Goal: Transaction & Acquisition: Download file/media

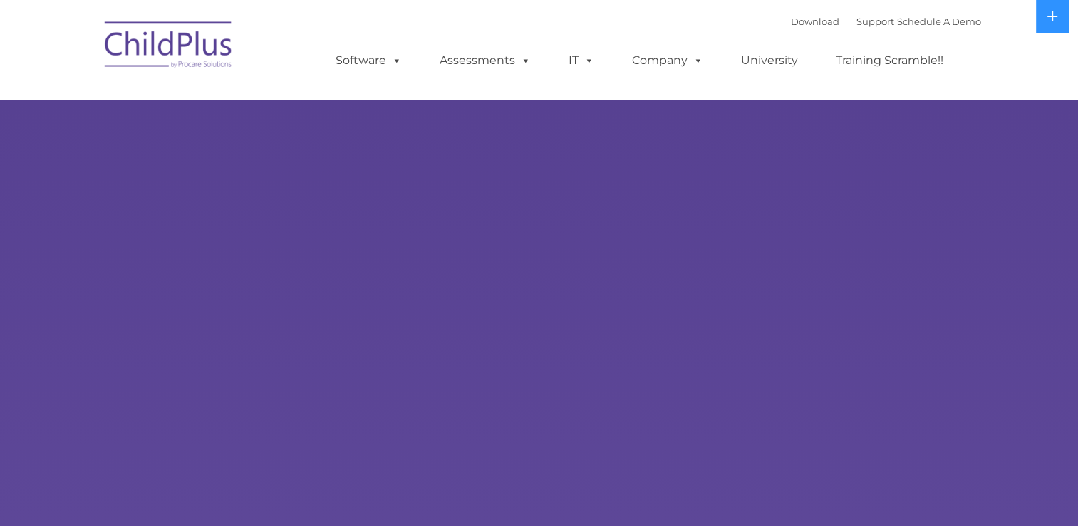
select select "MEDIUM"
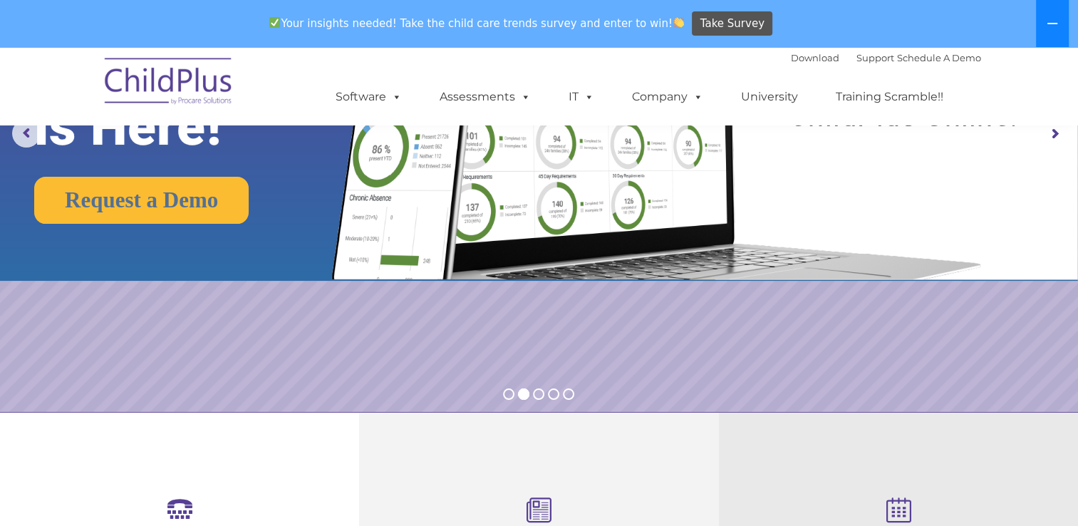
scroll to position [147, 0]
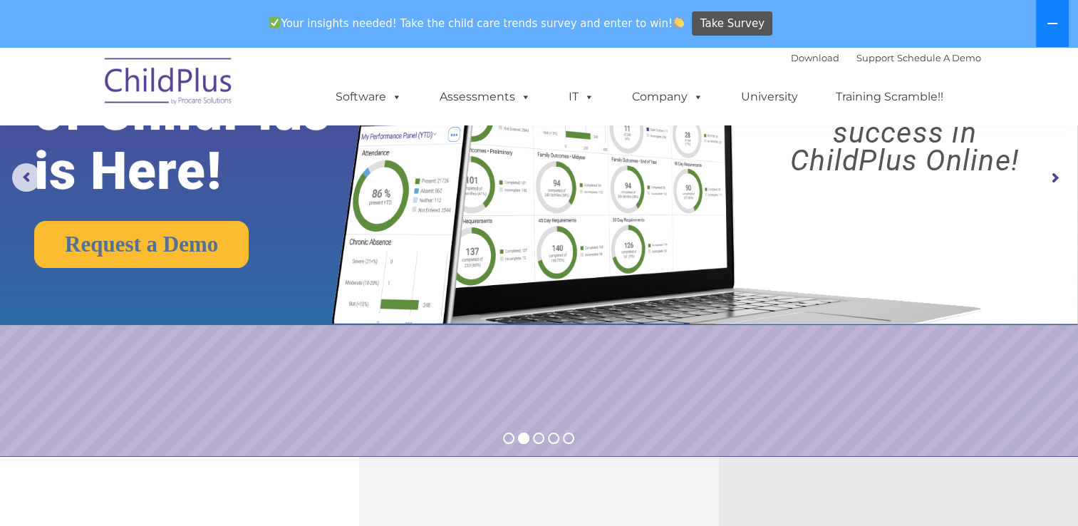
click at [1047, 24] on icon at bounding box center [1052, 23] width 10 height 1
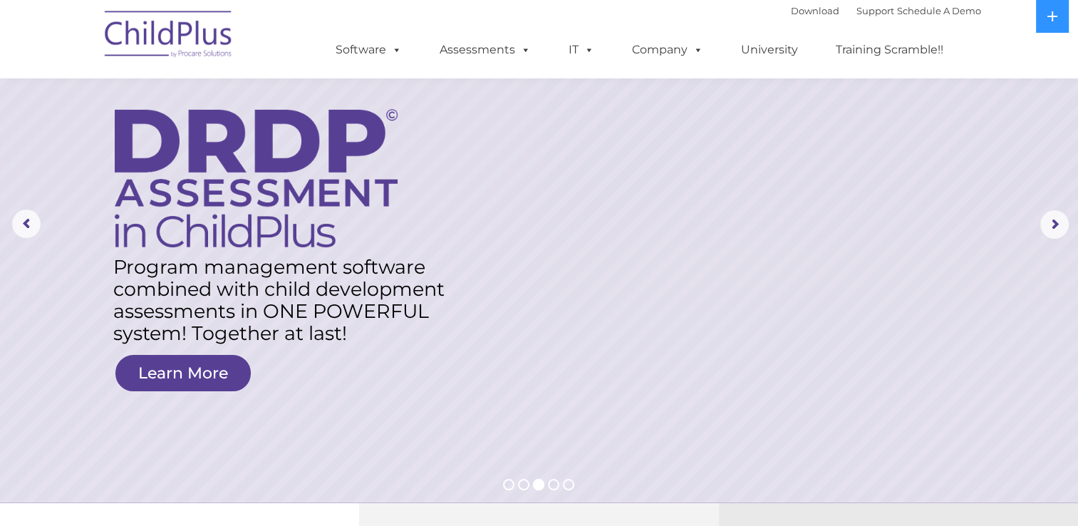
scroll to position [0, 0]
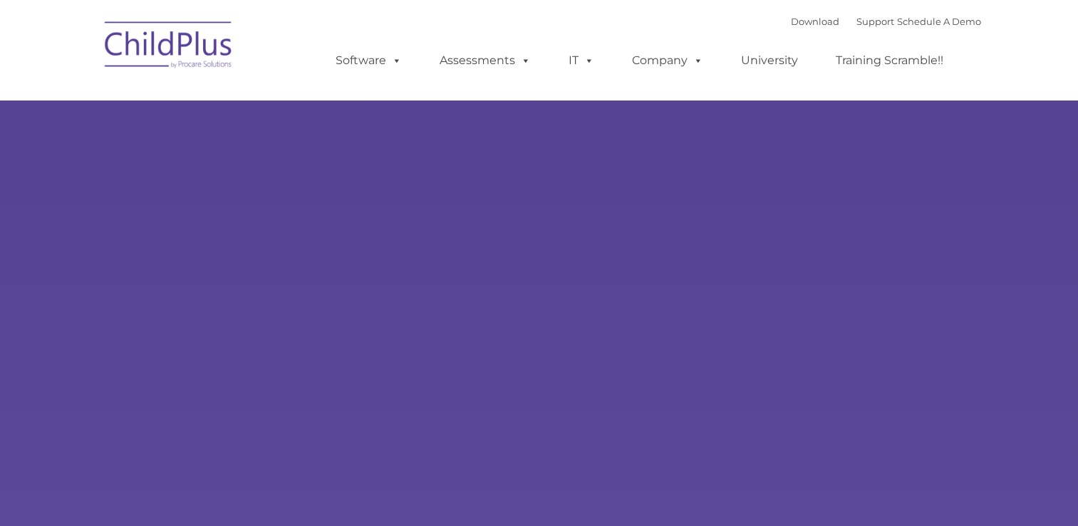
type input ""
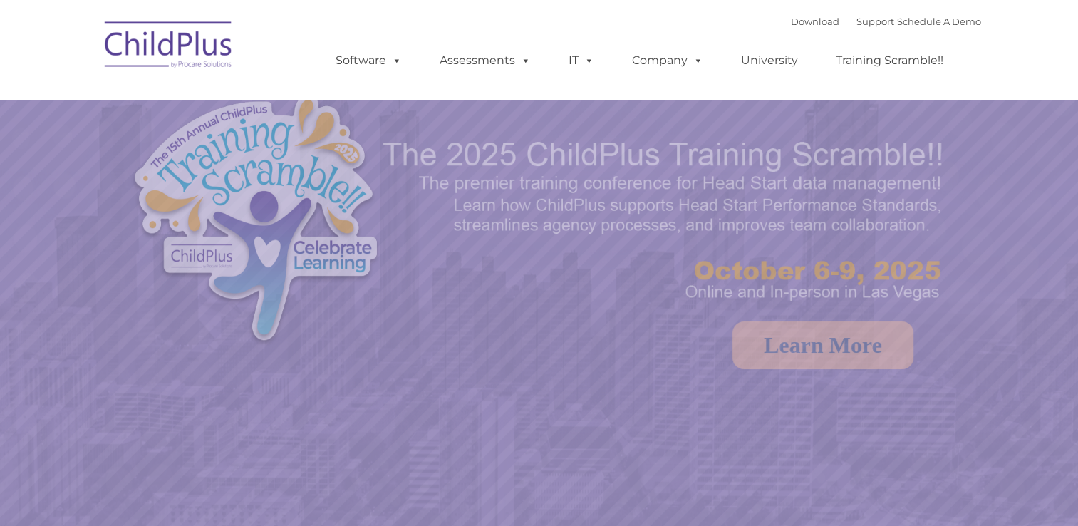
select select "MEDIUM"
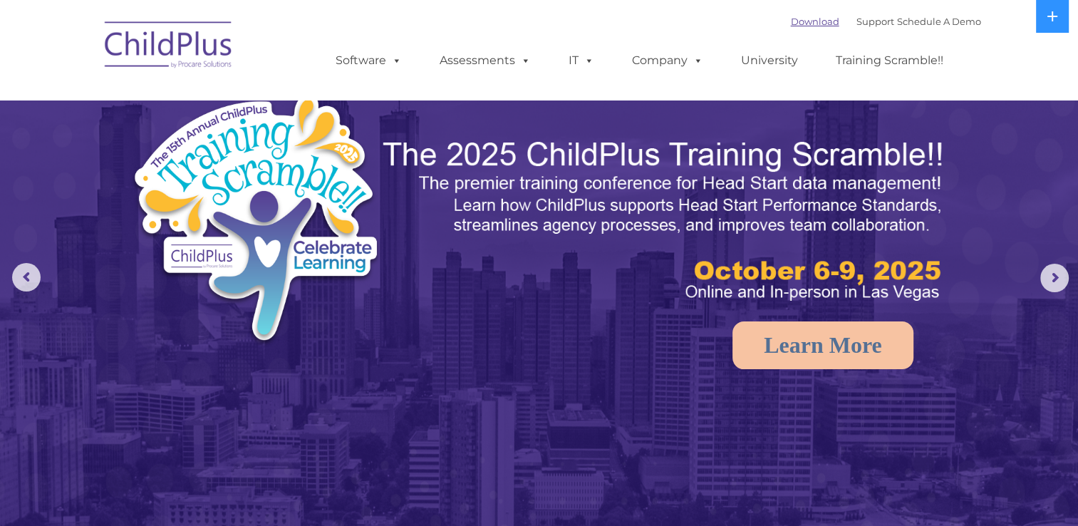
click at [796, 21] on link "Download" at bounding box center [815, 21] width 48 height 11
